Goal: Check status: Check status

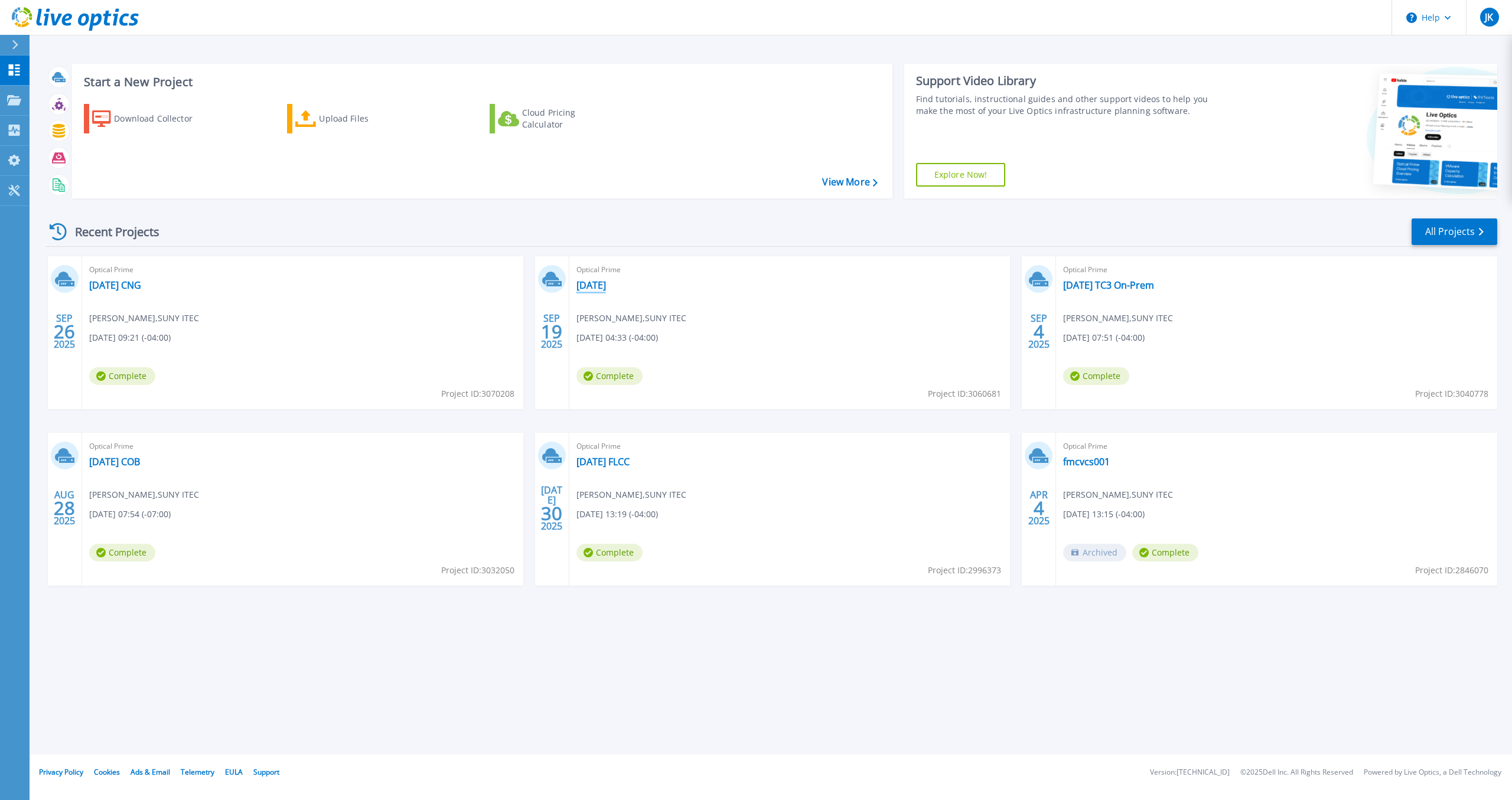
click at [598, 285] on link "[DATE]" at bounding box center [591, 285] width 30 height 12
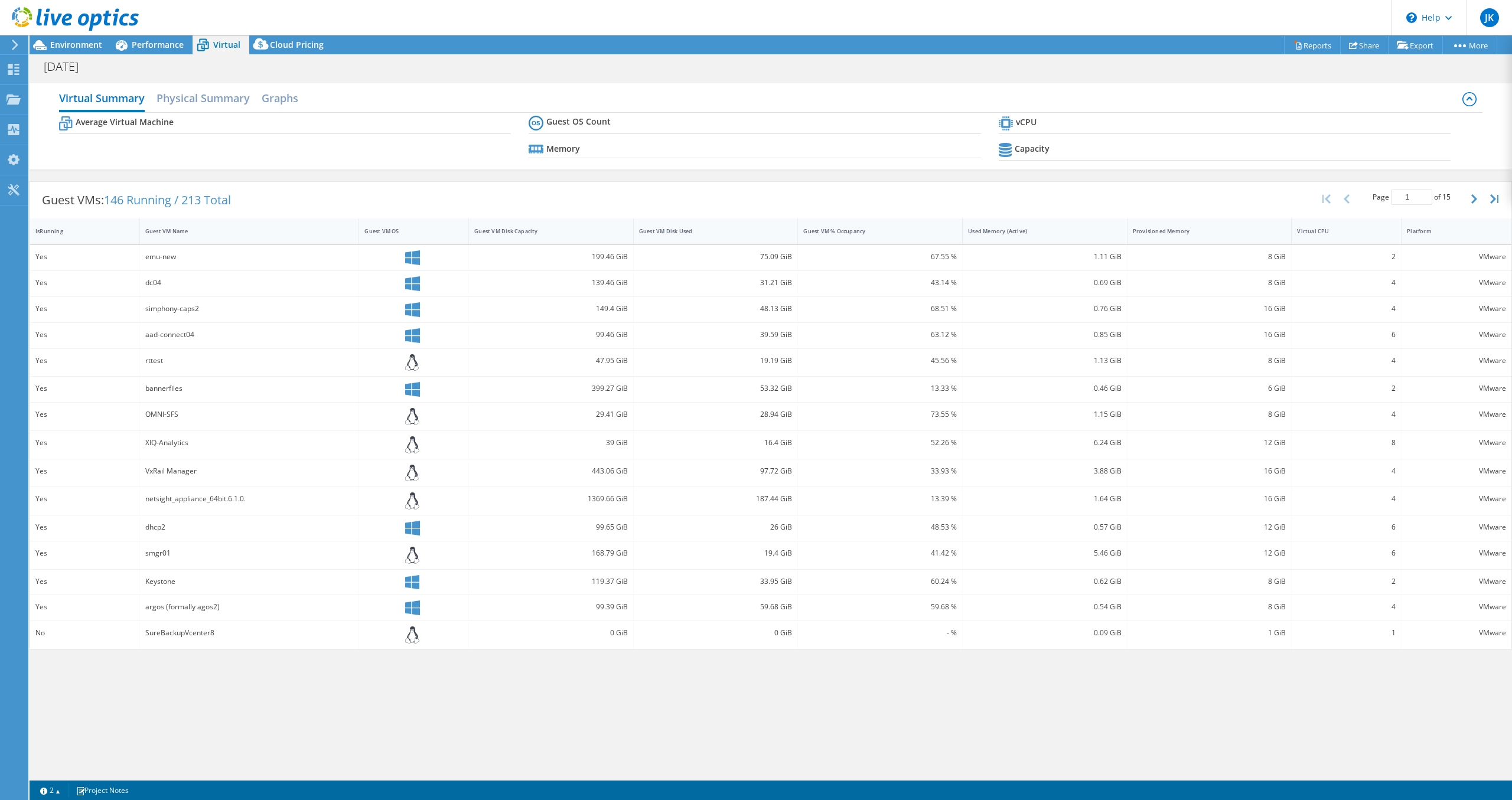
select select "USD"
click at [165, 38] on div "Performance" at bounding box center [152, 45] width 81 height 19
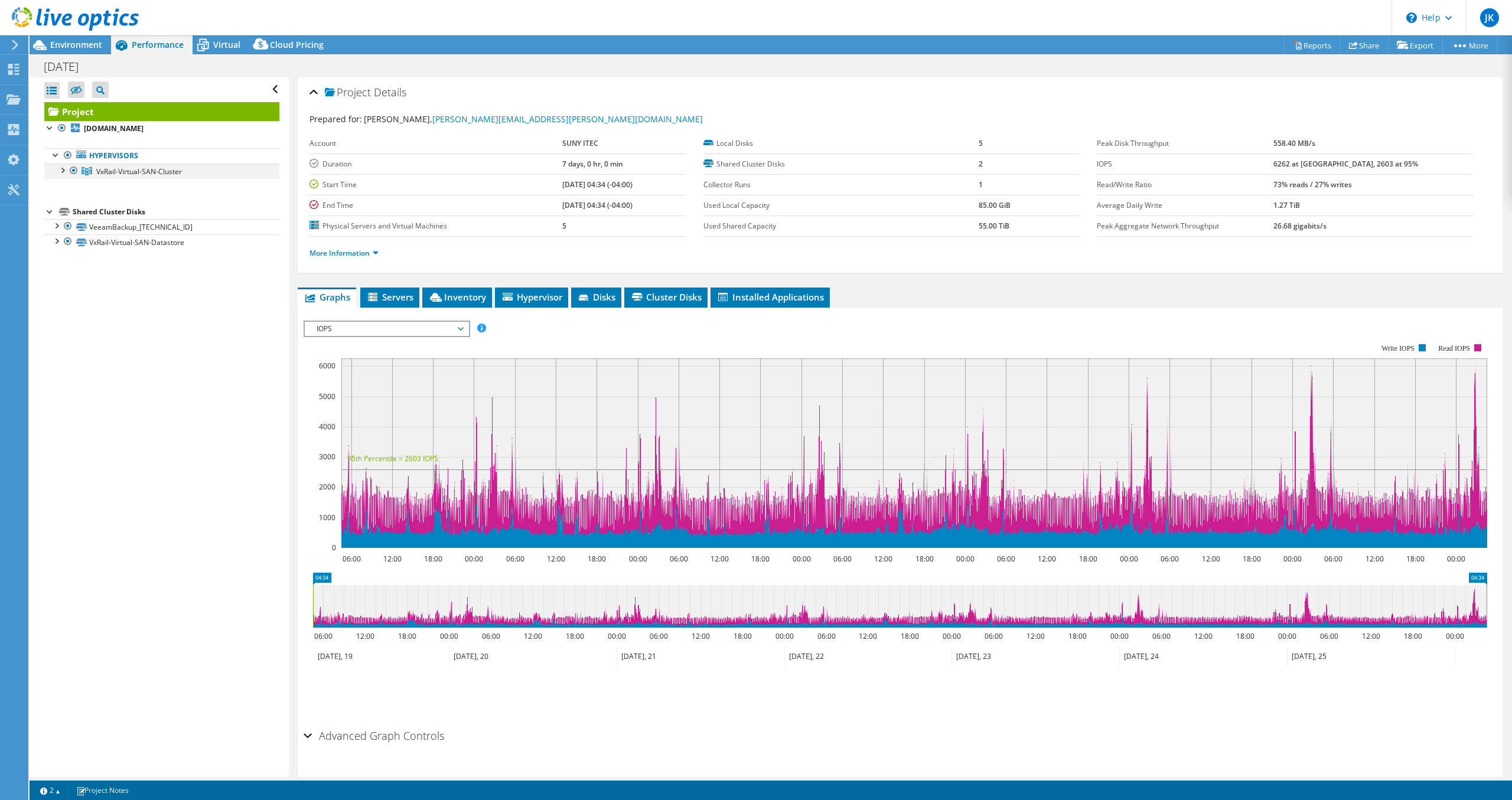
click at [65, 171] on div at bounding box center [62, 169] width 12 height 12
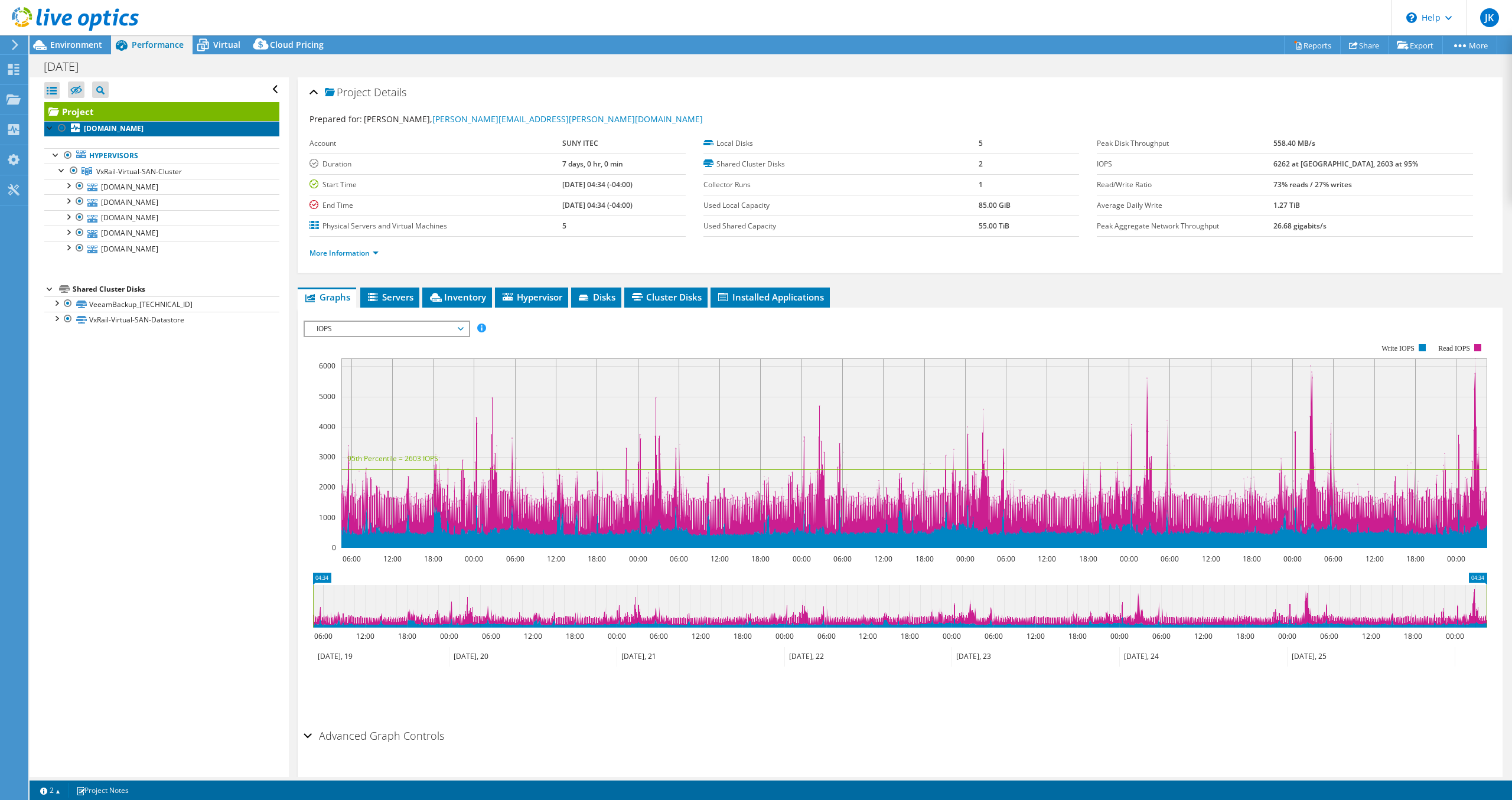
click at [144, 129] on b "vxrail-node-05.potsdam.edu" at bounding box center [113, 128] width 60 height 10
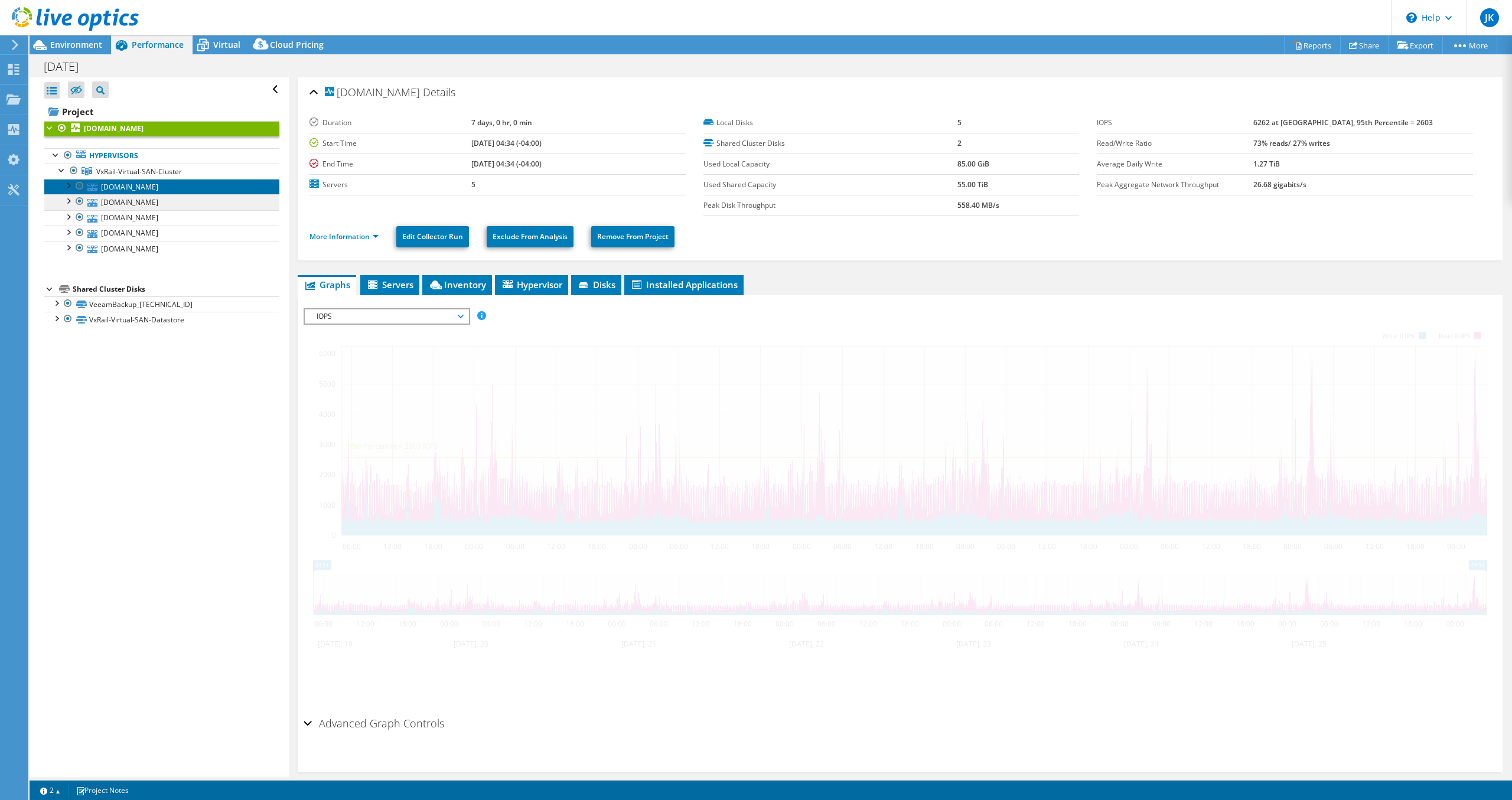
click at [142, 187] on link "vxrail-node-05.potsdam.edu" at bounding box center [162, 187] width 235 height 15
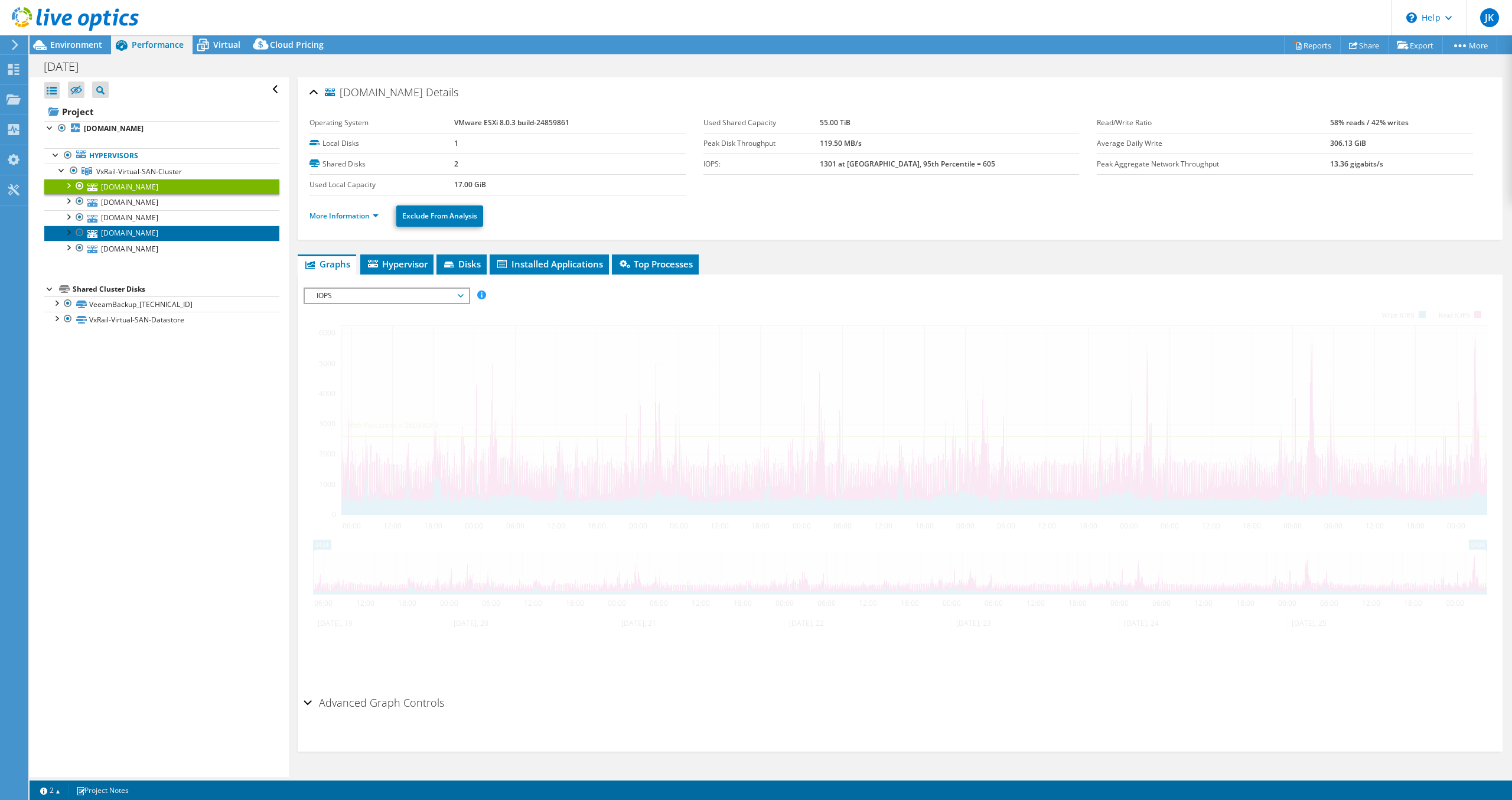
click at [171, 230] on link "vxrail-node-03.potsdam.edu" at bounding box center [162, 233] width 235 height 15
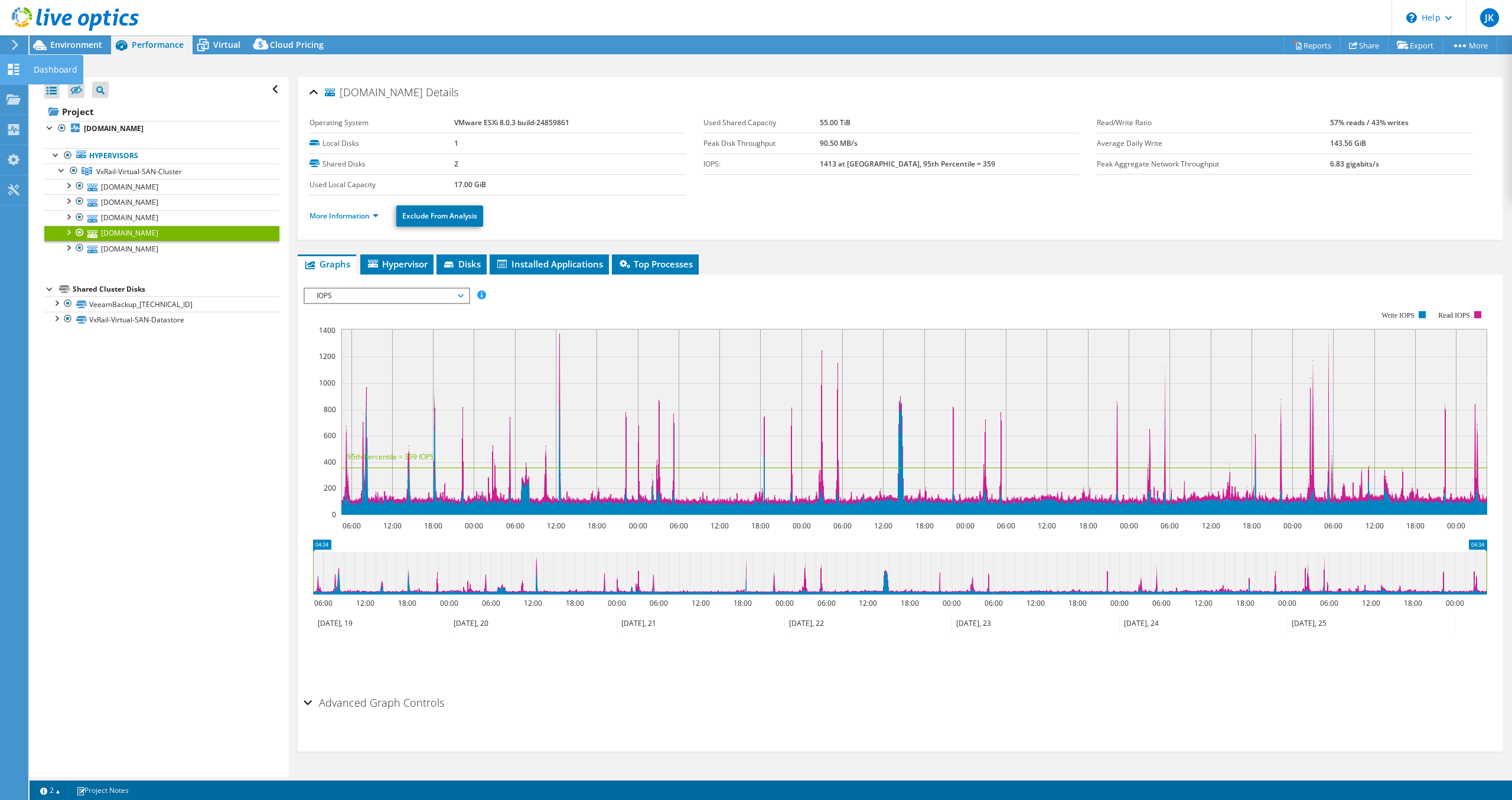
click at [20, 67] on icon at bounding box center [14, 70] width 14 height 11
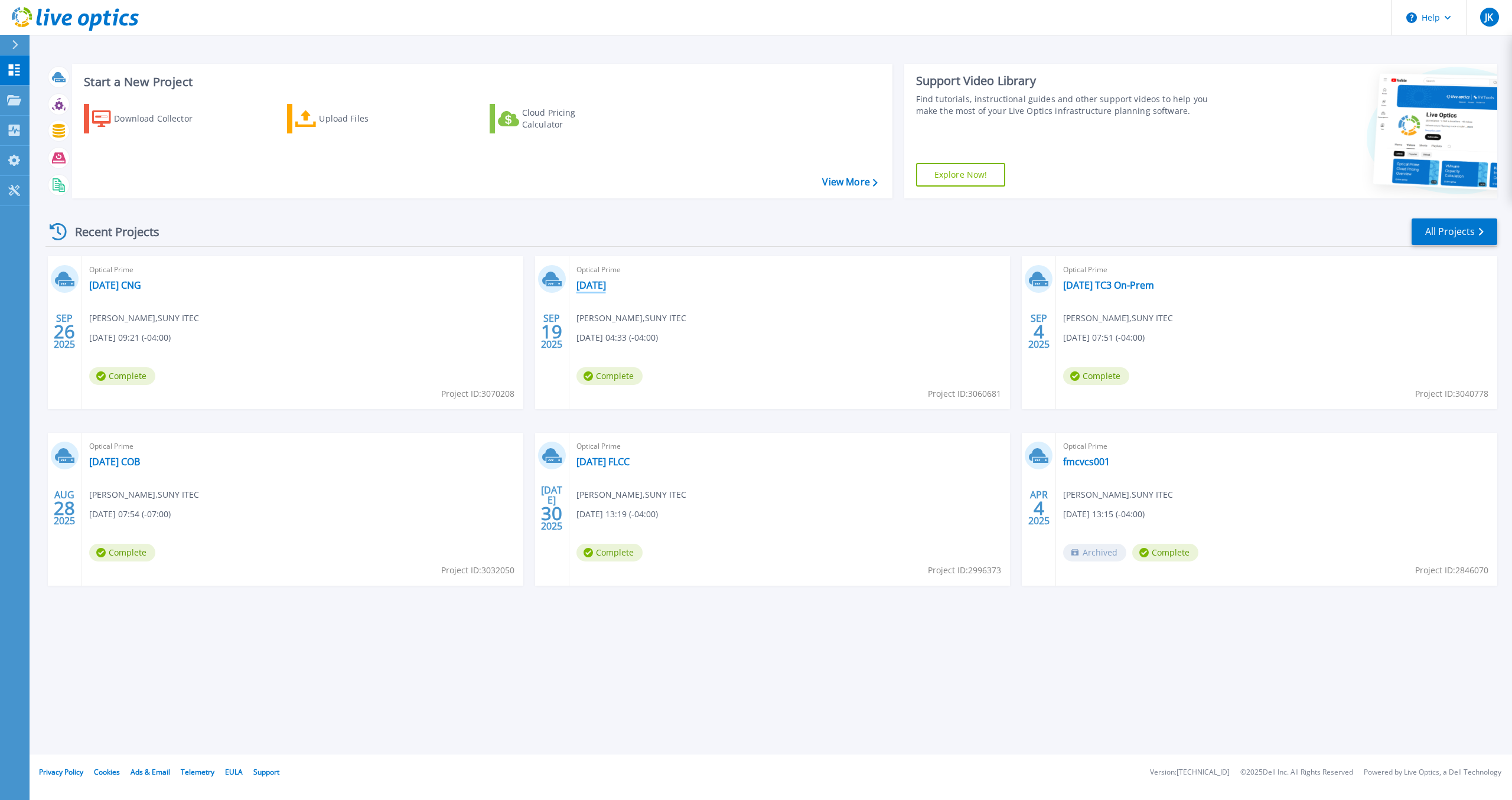
click at [585, 285] on link "[DATE]" at bounding box center [591, 285] width 30 height 12
click at [479, 398] on span "Project ID: 3070208" at bounding box center [477, 394] width 73 height 13
copy span "Project ID:"
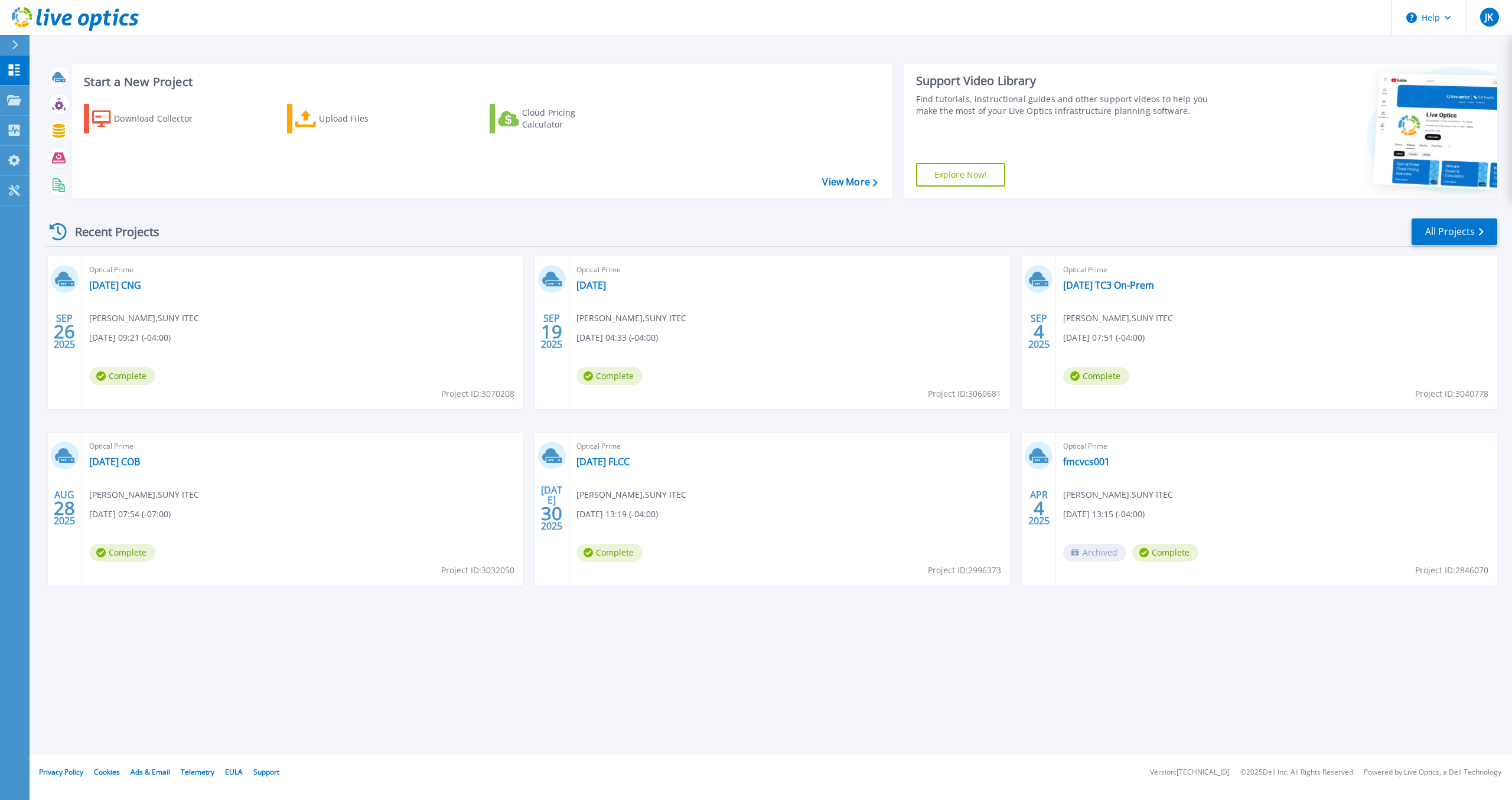
click at [973, 402] on div "Optical Prime [DATE] [PERSON_NAME] , SUNY ITEC [DATE] 04:33 (-04:00) Complete P…" at bounding box center [790, 333] width 441 height 153
click at [973, 400] on span "Project ID: 3060681" at bounding box center [964, 394] width 73 height 13
click at [973, 398] on span "Project ID: 3060681" at bounding box center [964, 394] width 73 height 13
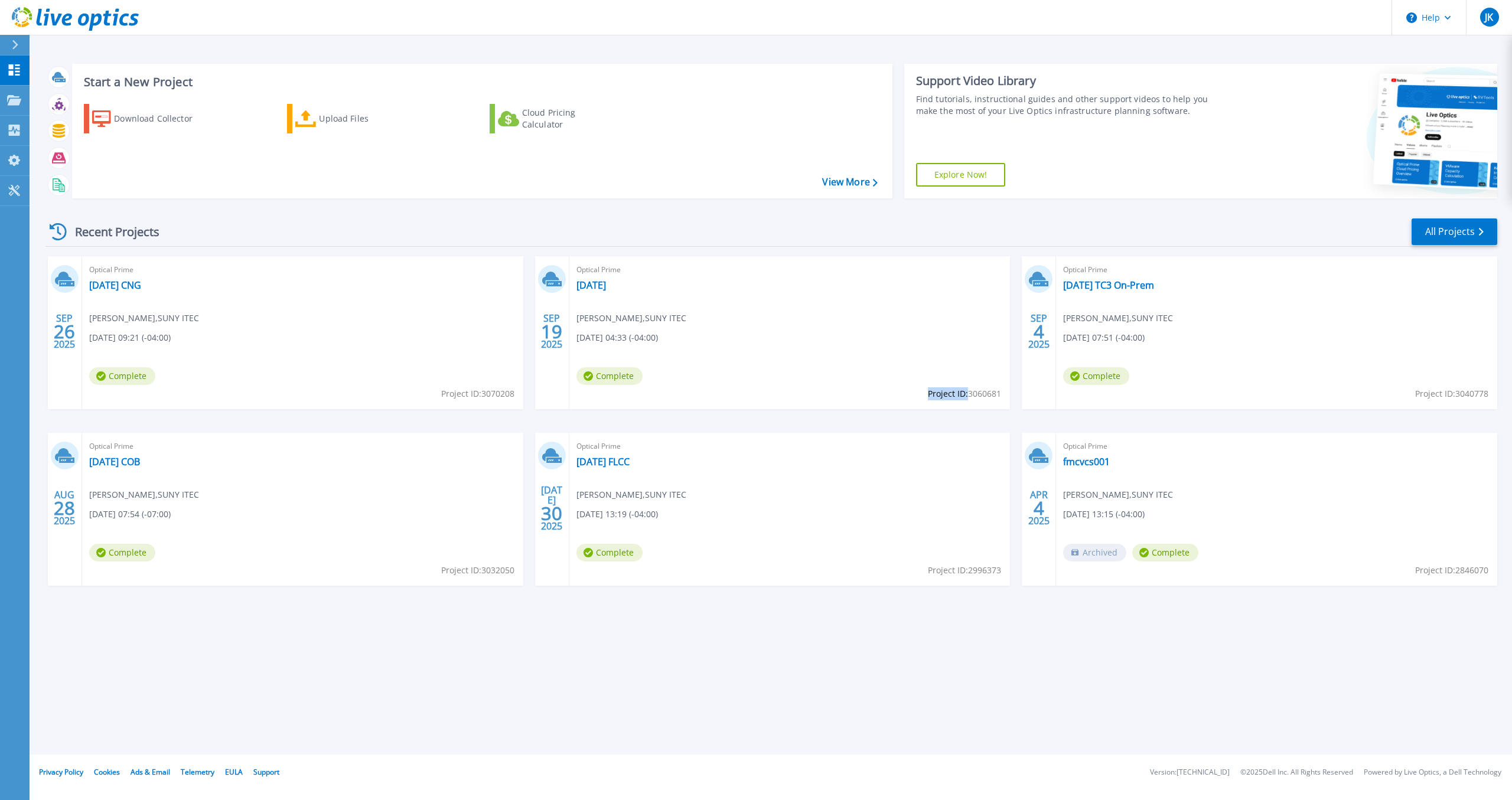
copy span "Project ID:"
click at [483, 572] on span "Project ID: 3032050" at bounding box center [477, 570] width 73 height 13
copy span "Project ID:"
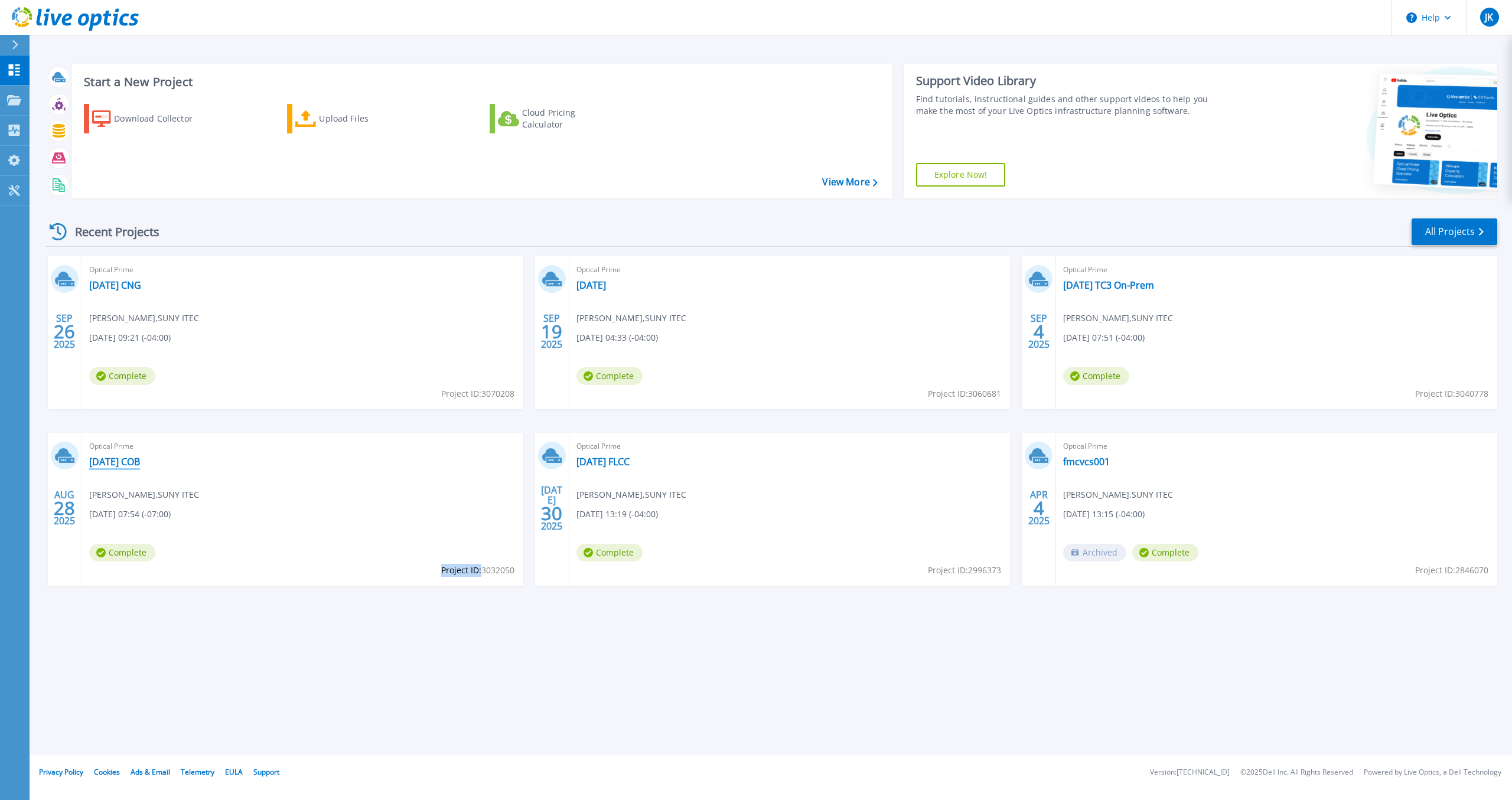
click at [140, 466] on link "[DATE] COB" at bounding box center [115, 461] width 51 height 12
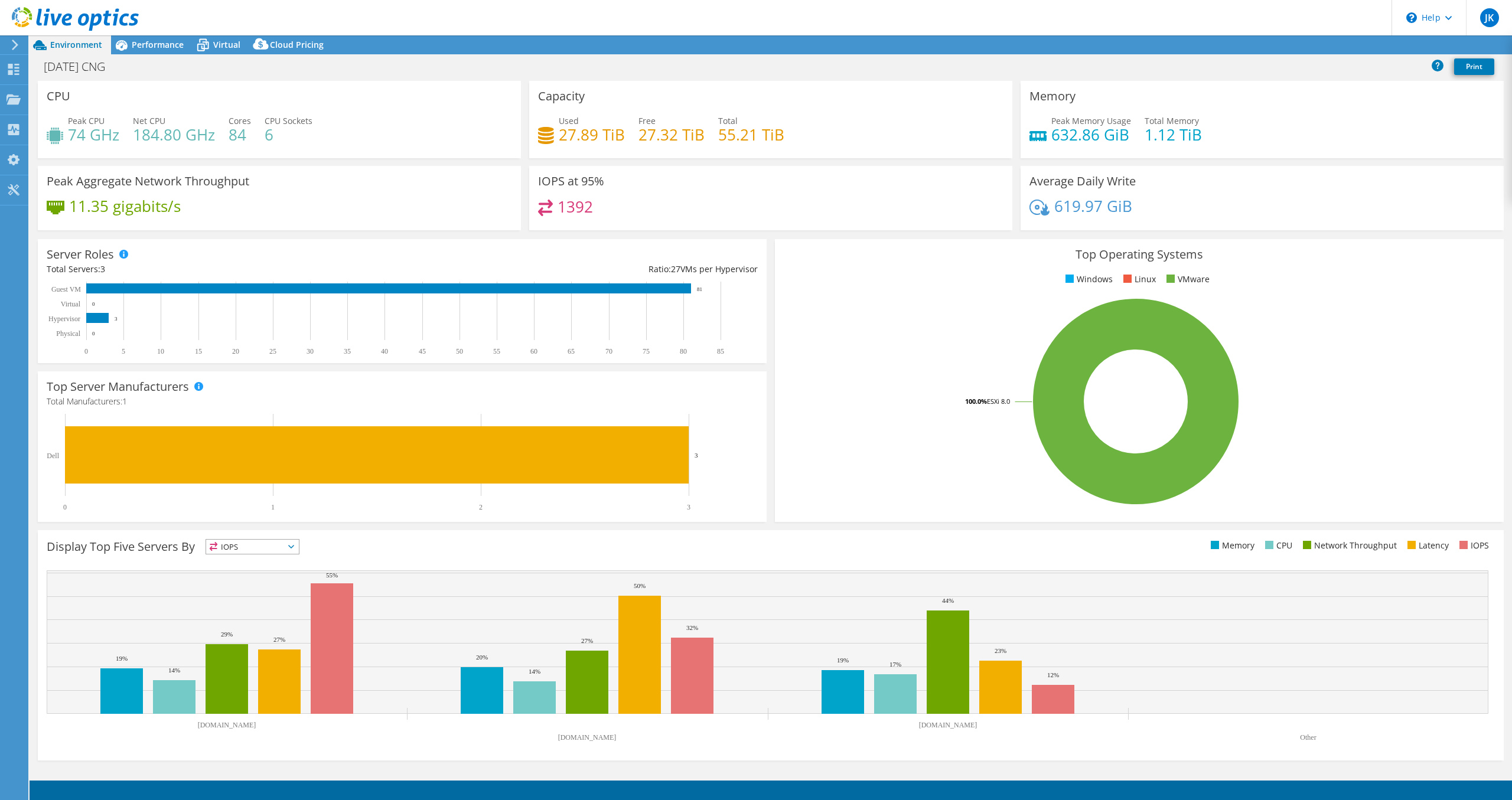
select select "USD"
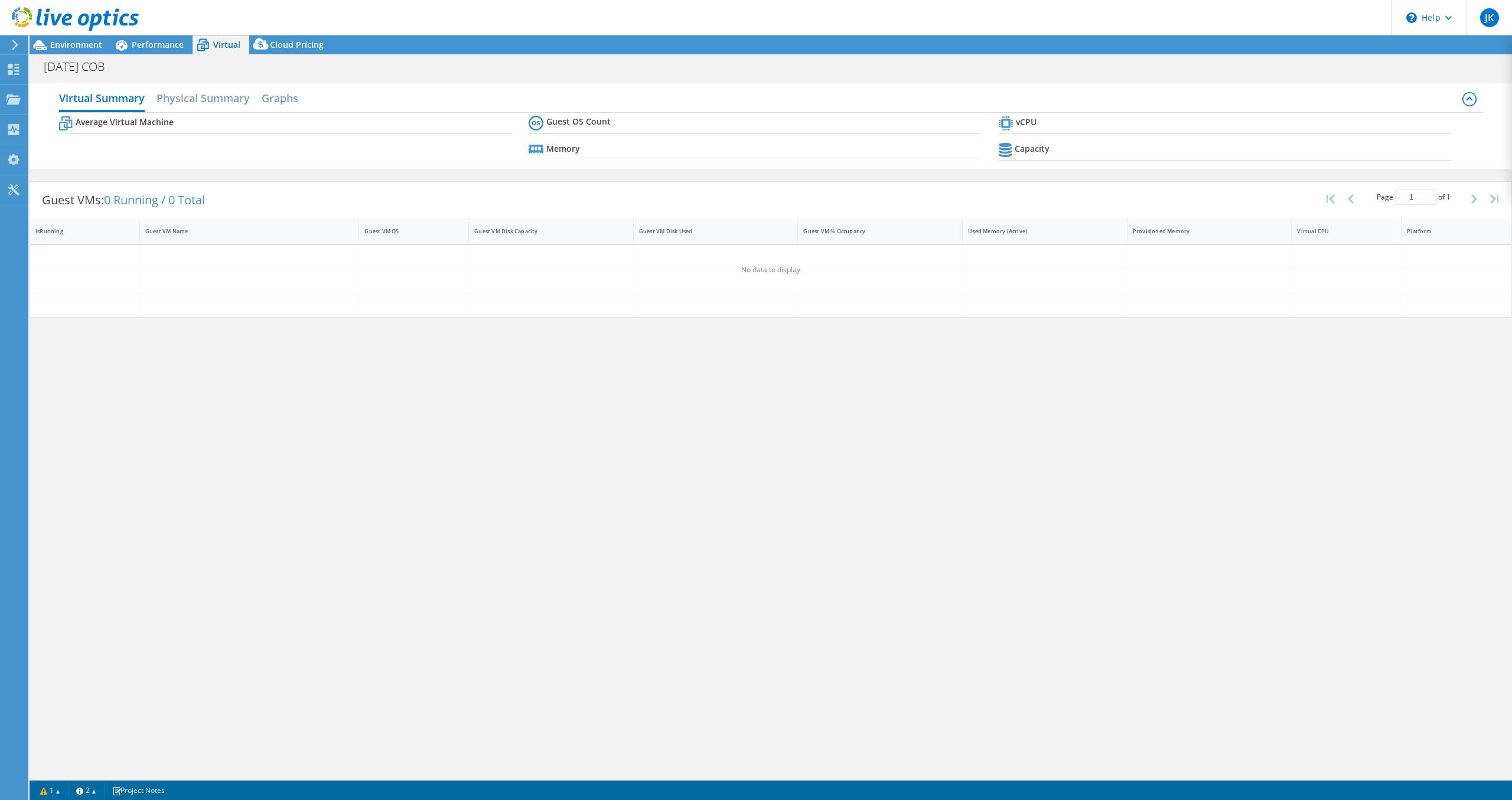
select select "USD"
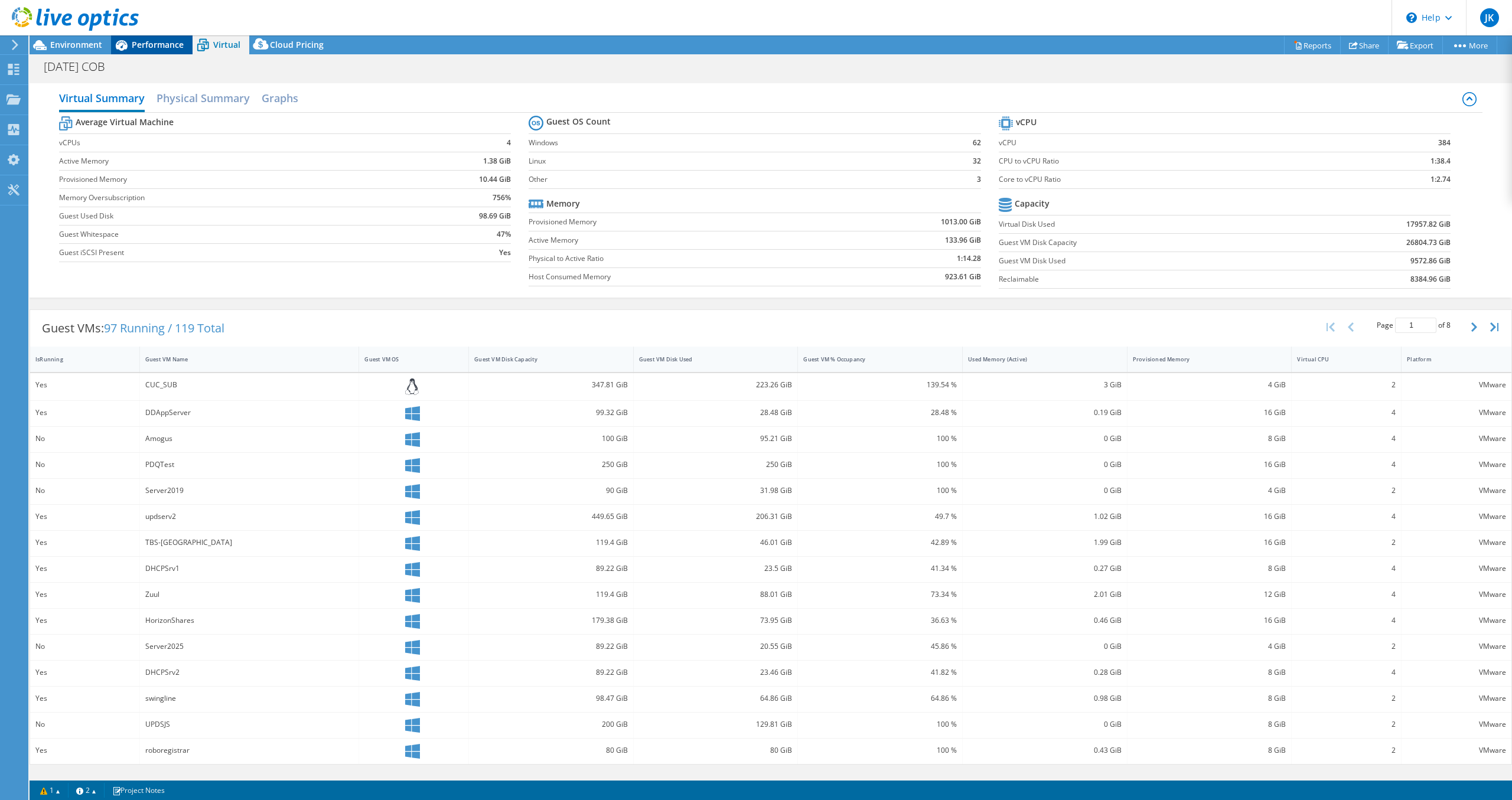
click at [144, 43] on span "Performance" at bounding box center [158, 44] width 52 height 11
